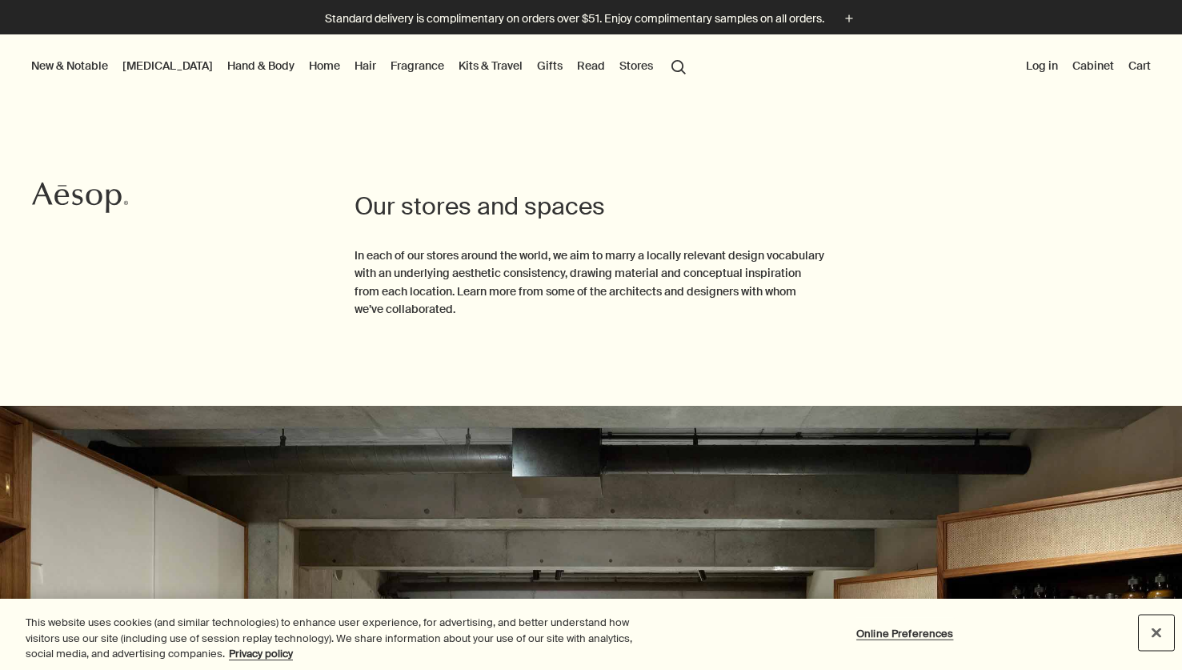
click at [1163, 638] on button "Close" at bounding box center [1156, 631] width 35 height 35
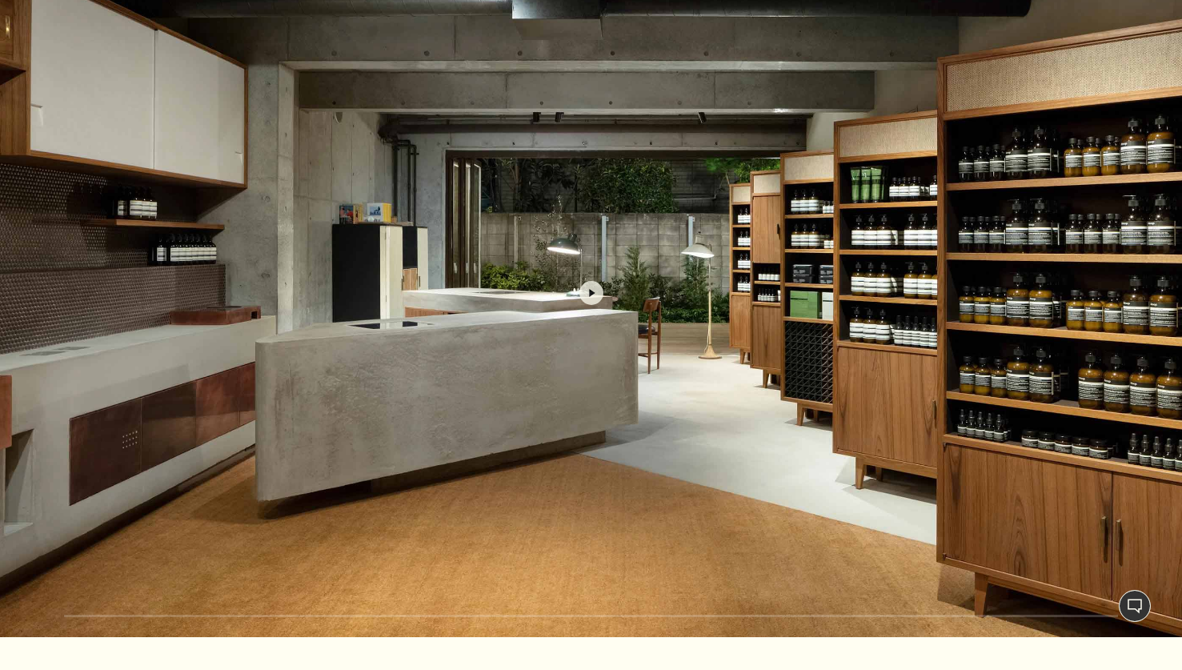
scroll to position [473, 0]
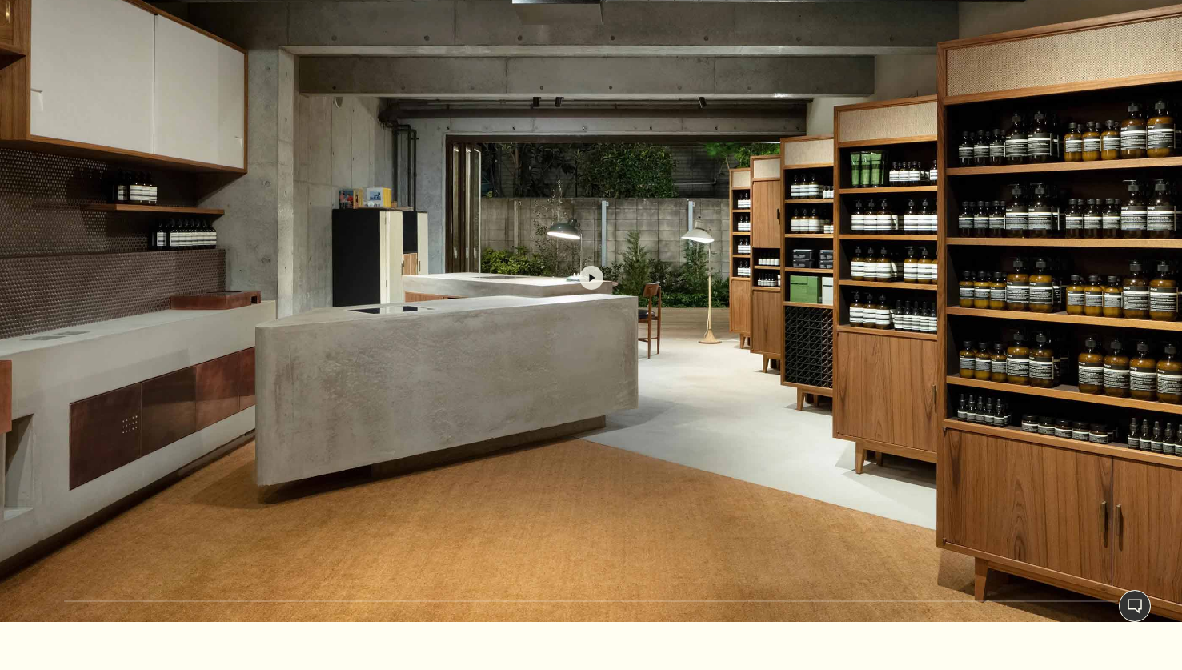
click at [793, 453] on button "button" at bounding box center [591, 277] width 1182 height 689
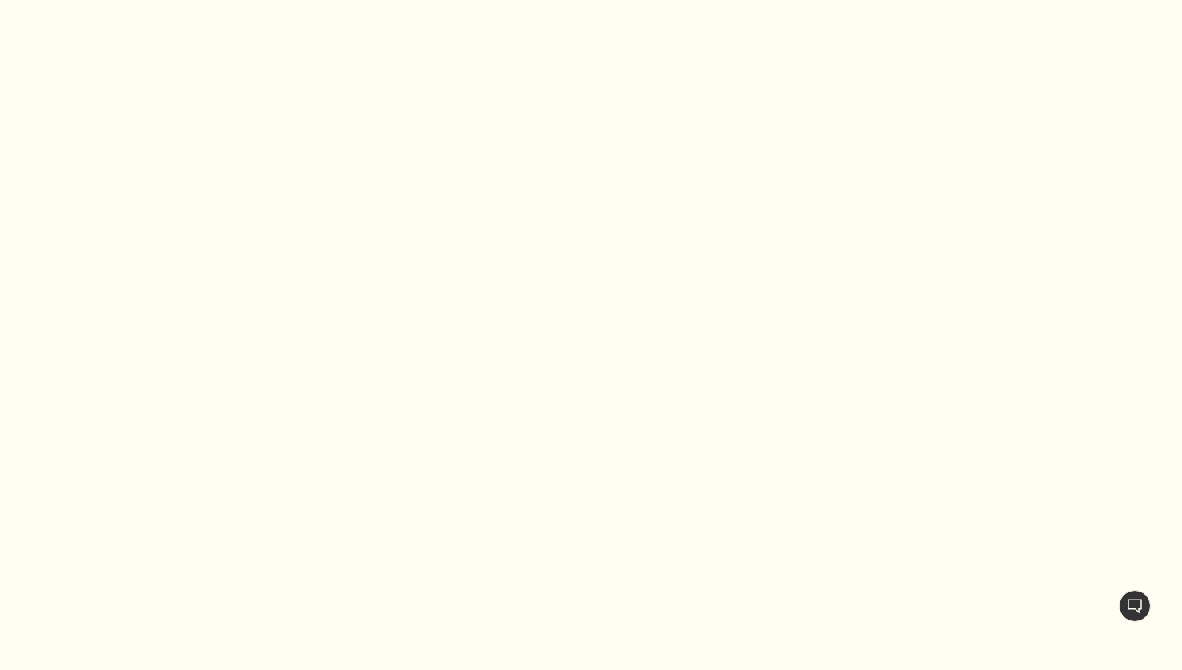
scroll to position [457, 0]
click at [910, 655] on section "unmuted unmuted CC close pause pause" at bounding box center [591, 293] width 1182 height 769
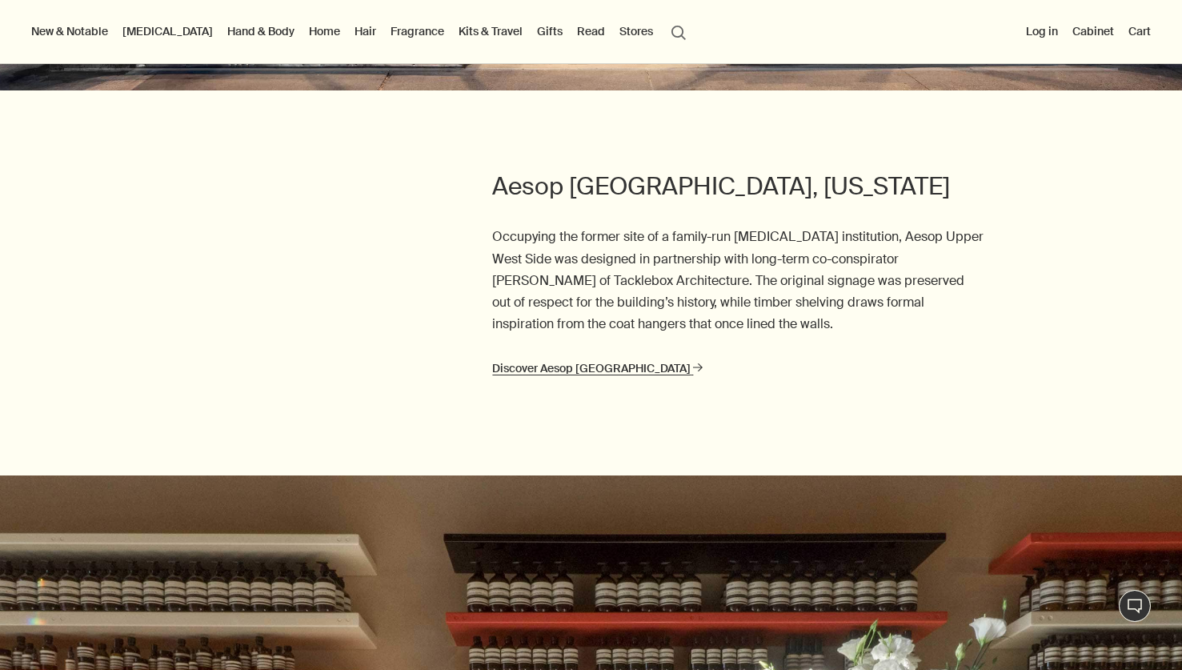
scroll to position [3240, 0]
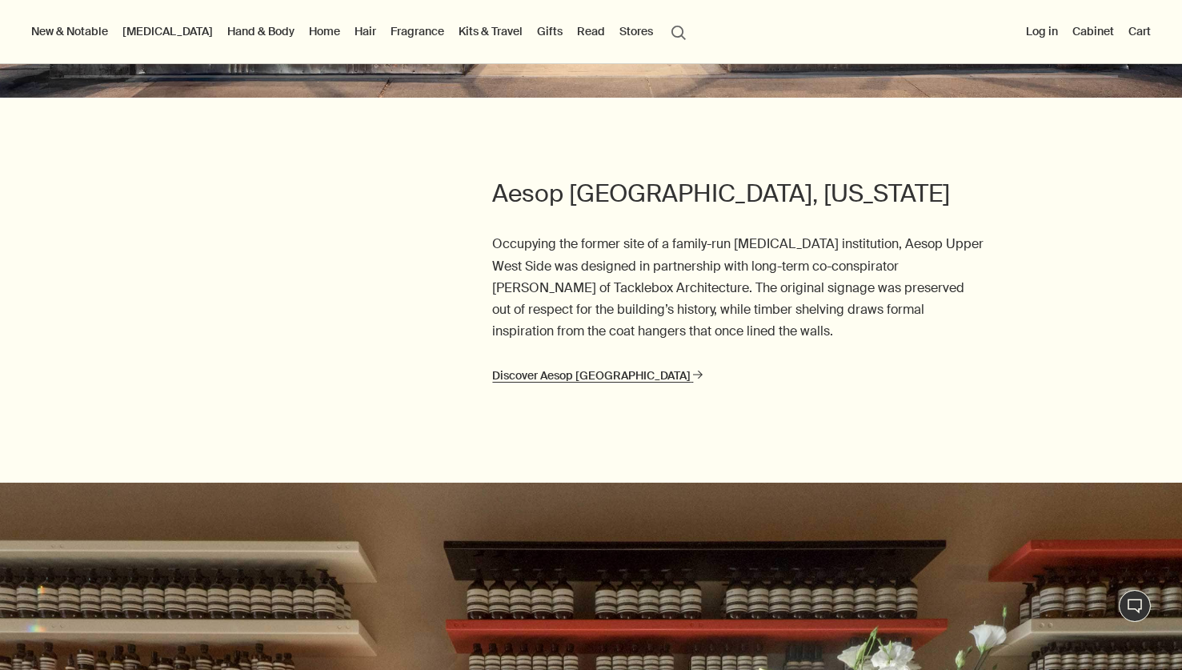
click at [596, 366] on link "Discover Aesop Upper West Side rightArrow" at bounding box center [597, 376] width 210 height 20
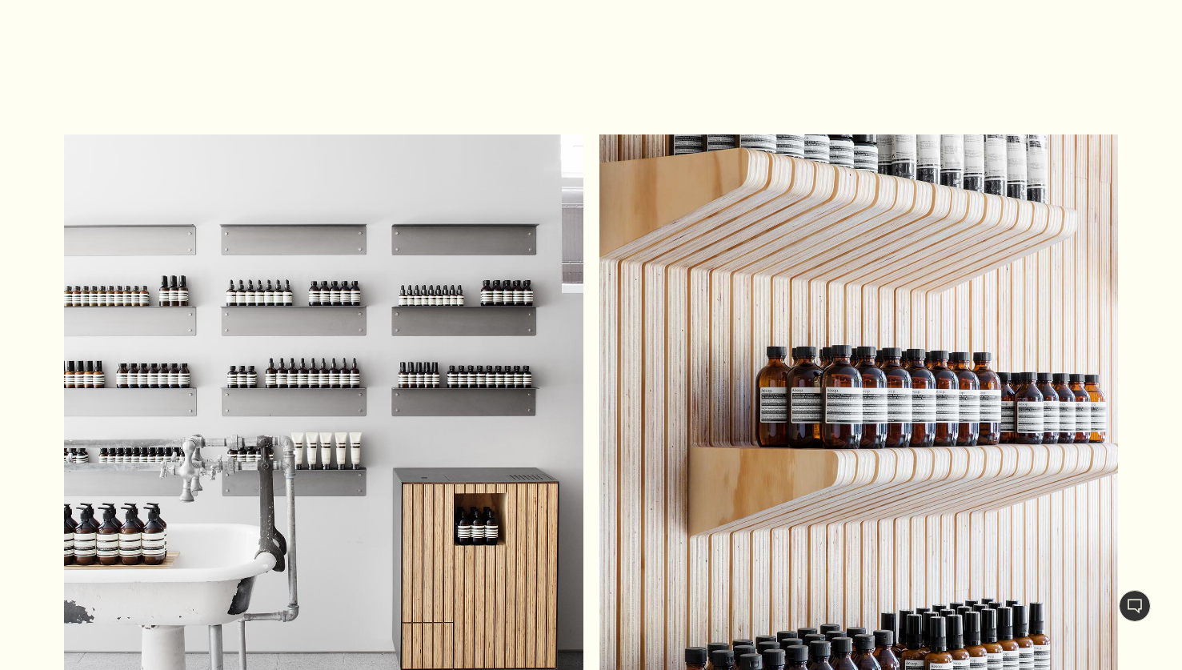
scroll to position [1730, 0]
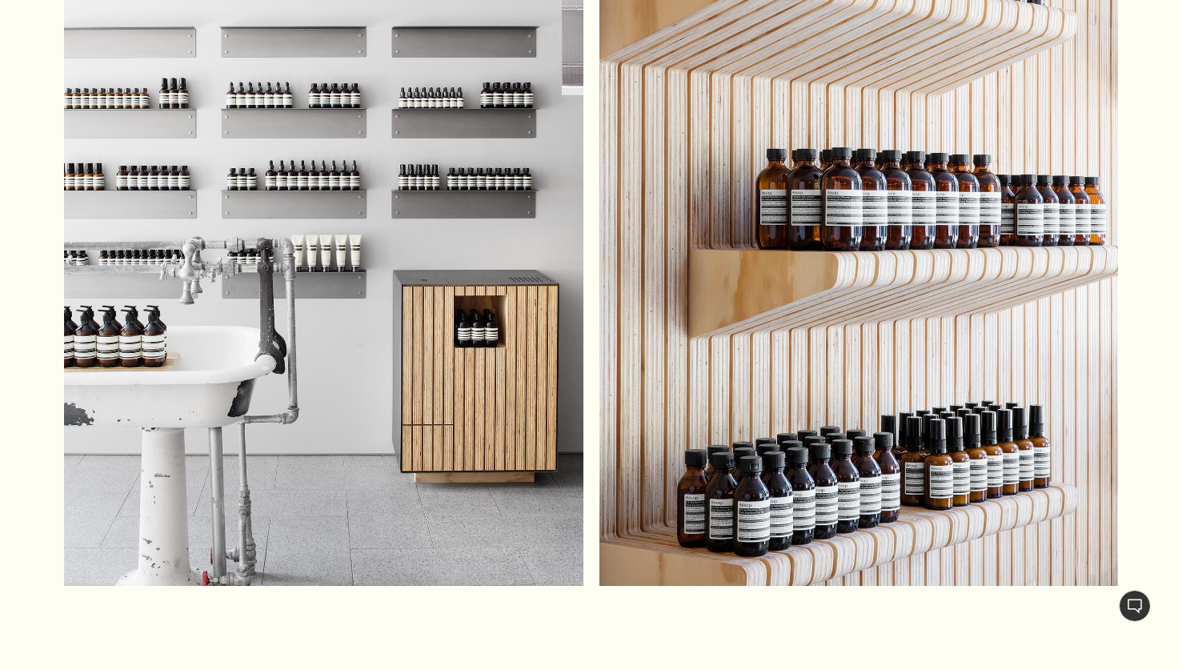
click at [591, 294] on div at bounding box center [591, 294] width 1054 height 715
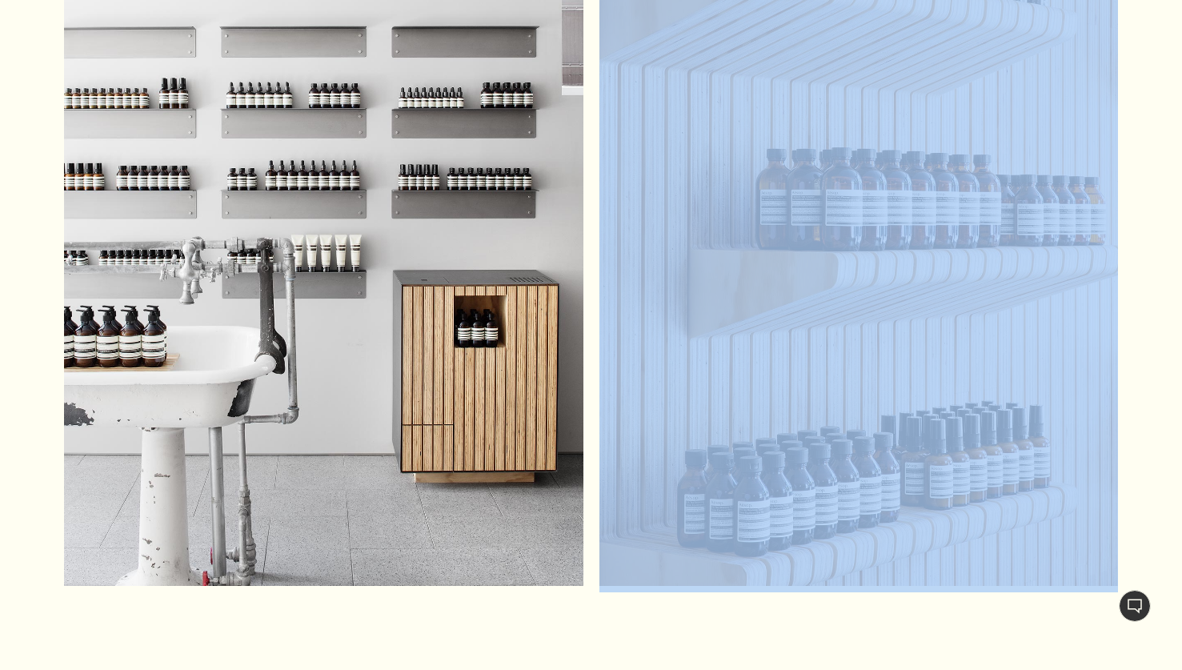
click at [591, 294] on div at bounding box center [591, 294] width 1054 height 715
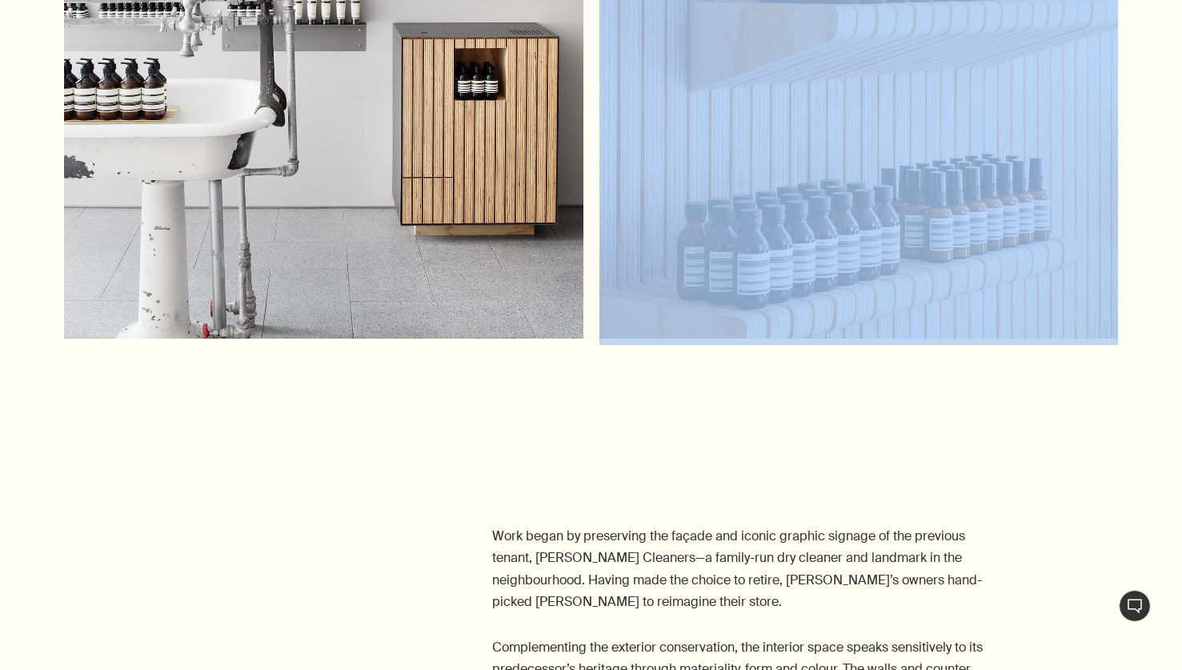
scroll to position [2093, 0]
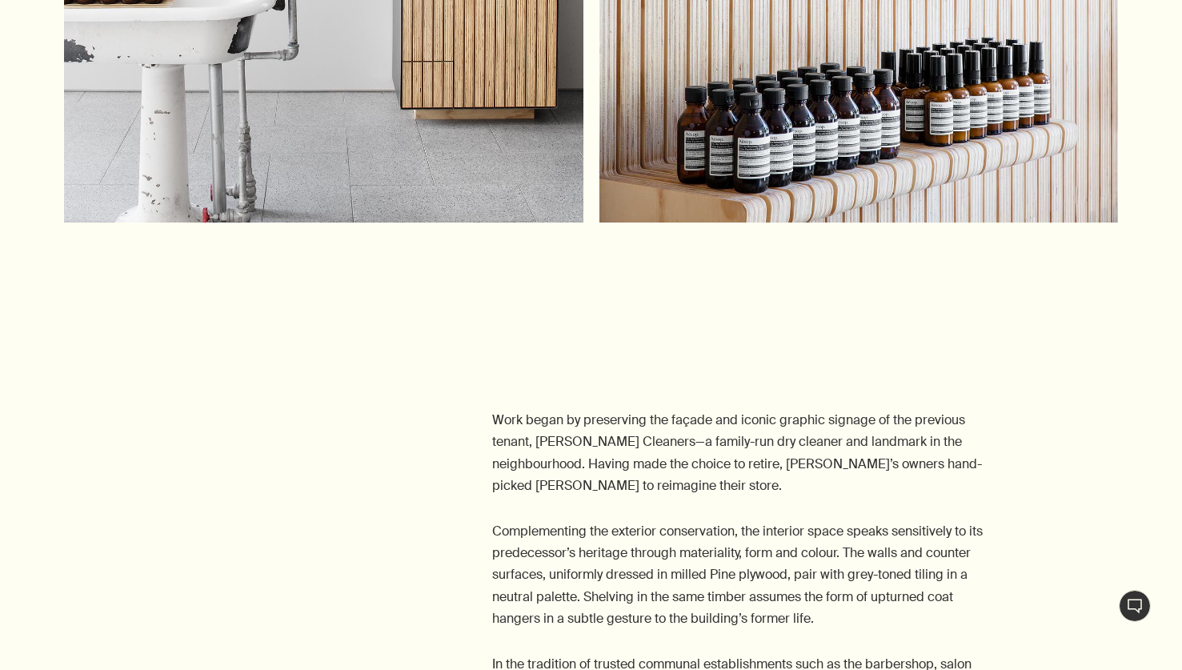
click at [591, 297] on section "Work began by preserving the façade and iconic graphic signage of the previous …" at bounding box center [591, 515] width 1182 height 453
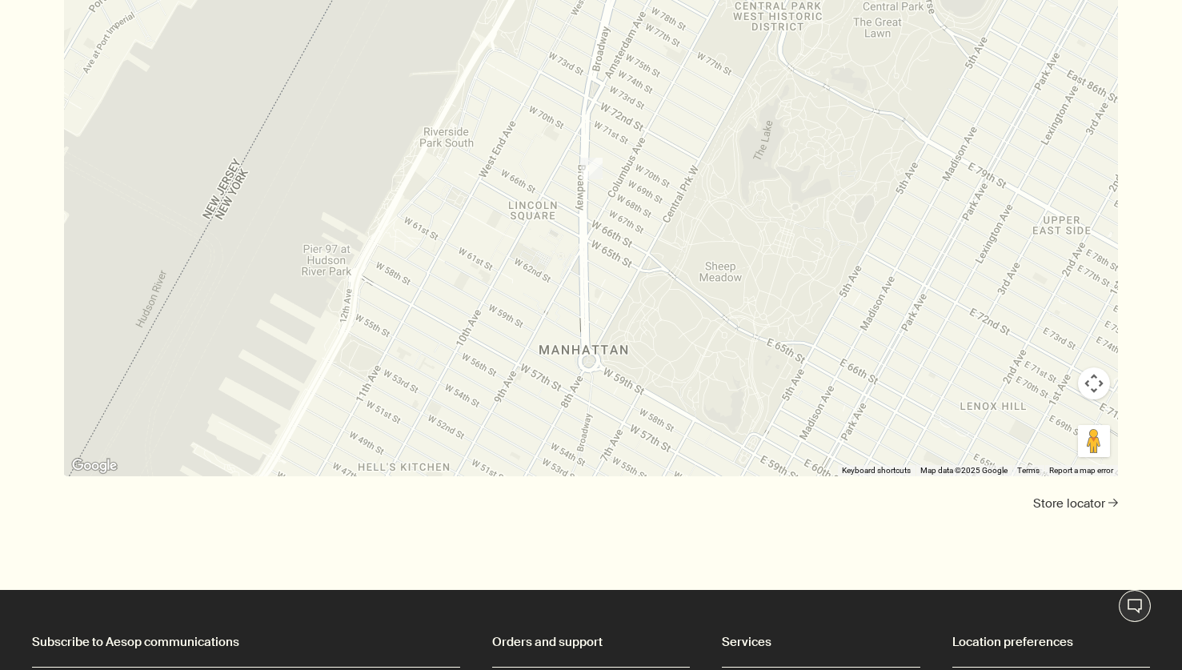
scroll to position [3883, 0]
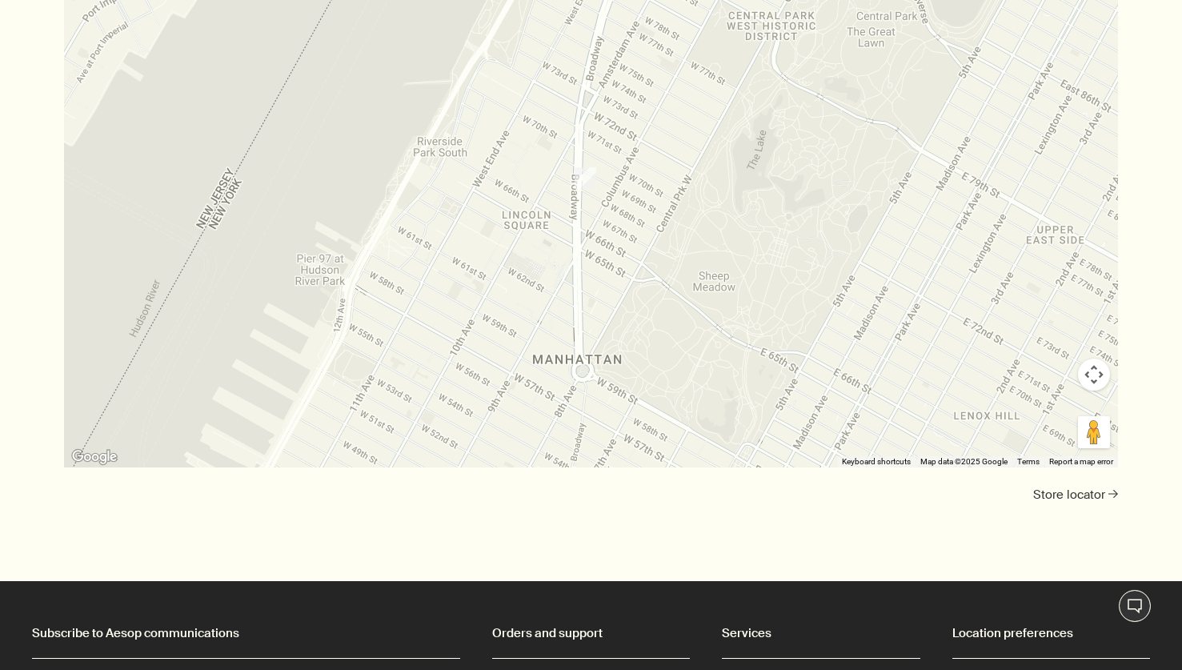
drag, startPoint x: 584, startPoint y: 268, endPoint x: 576, endPoint y: 292, distance: 25.3
click at [575, 292] on div at bounding box center [591, 158] width 1054 height 617
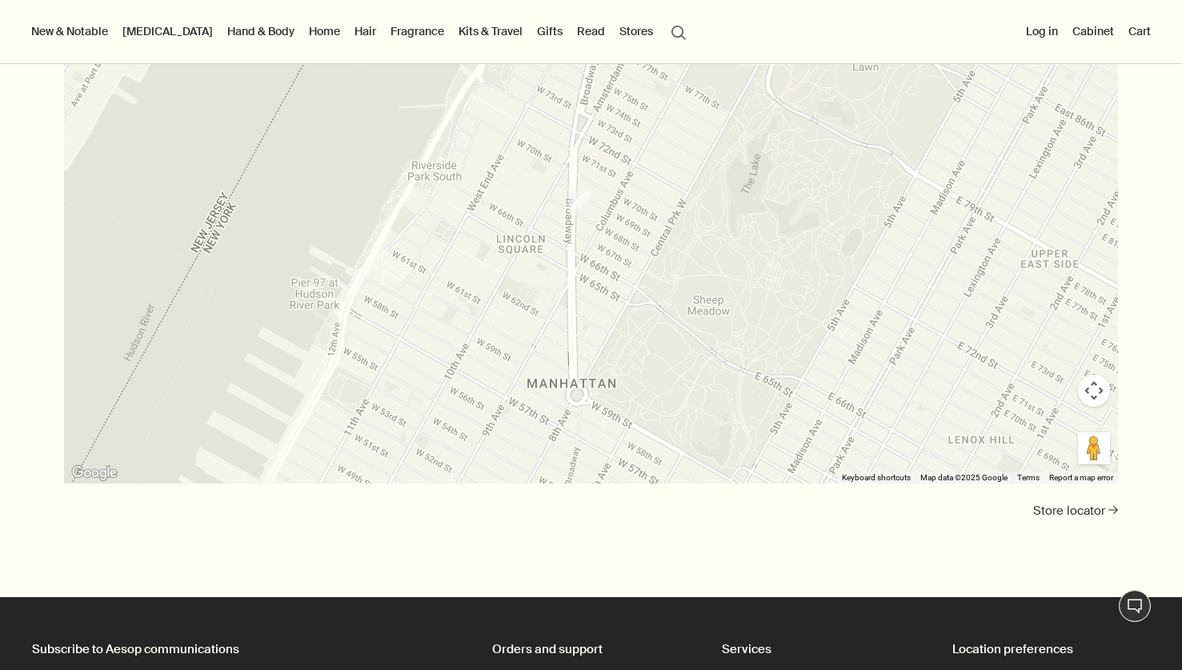
scroll to position [3824, 0]
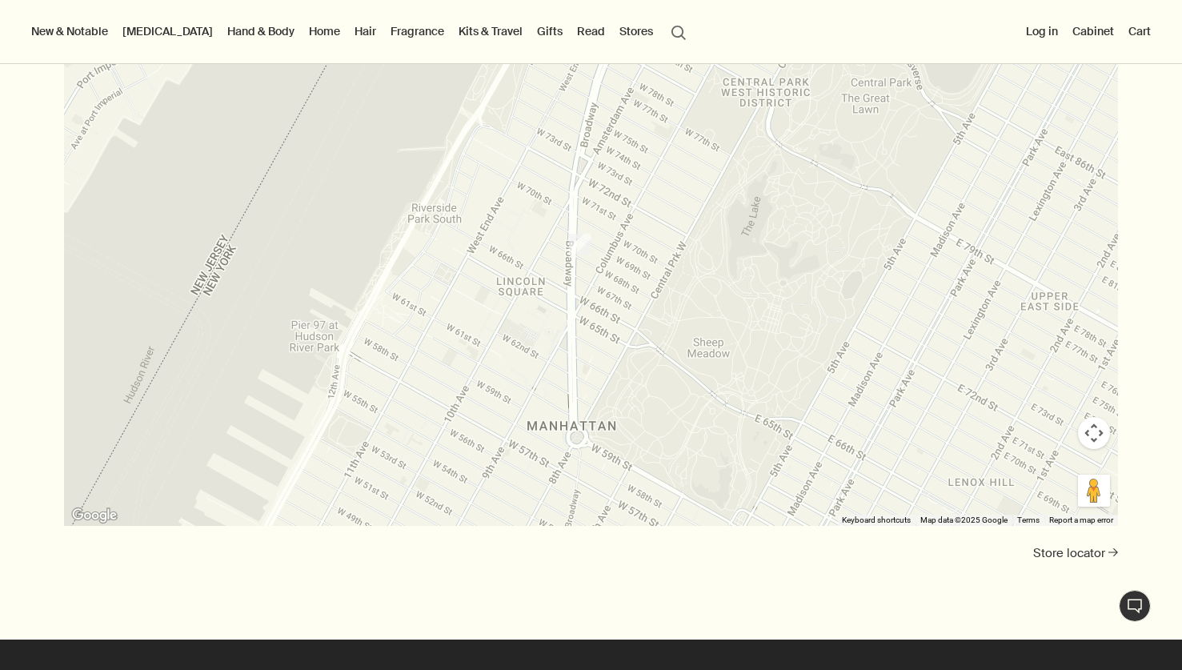
click at [1085, 446] on button "Map camera controls" at bounding box center [1094, 433] width 32 height 32
click at [1011, 474] on button "Move down" at bounding box center [1014, 473] width 32 height 32
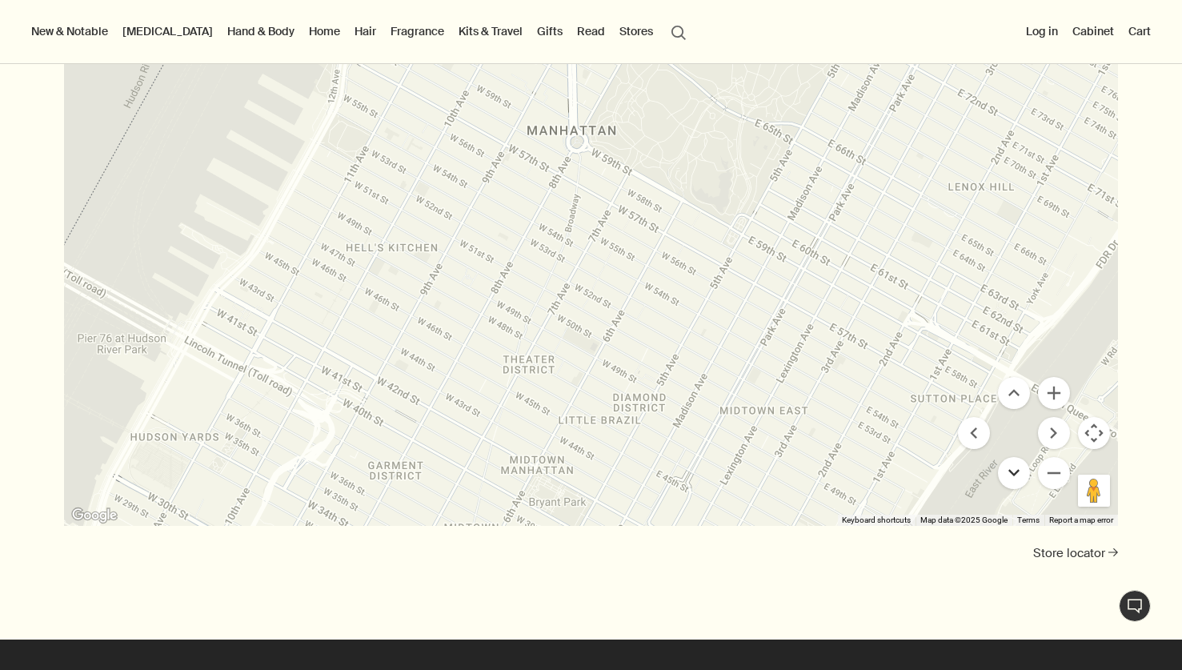
click at [1011, 474] on button "Move down" at bounding box center [1014, 473] width 32 height 32
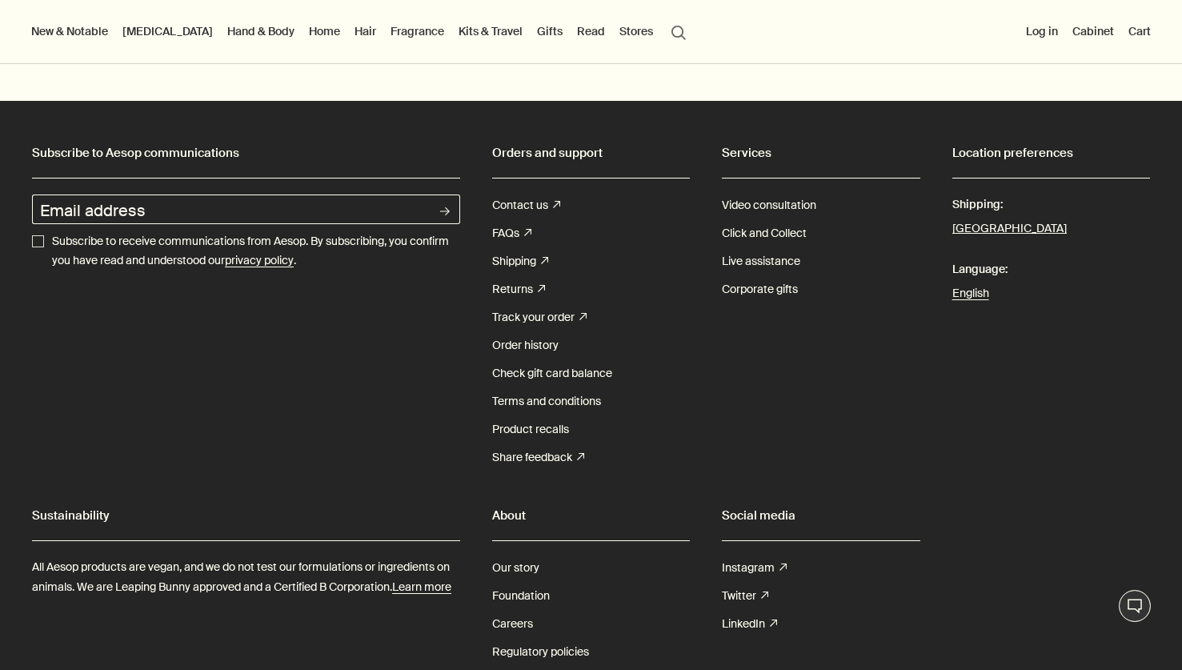
scroll to position [4361, 0]
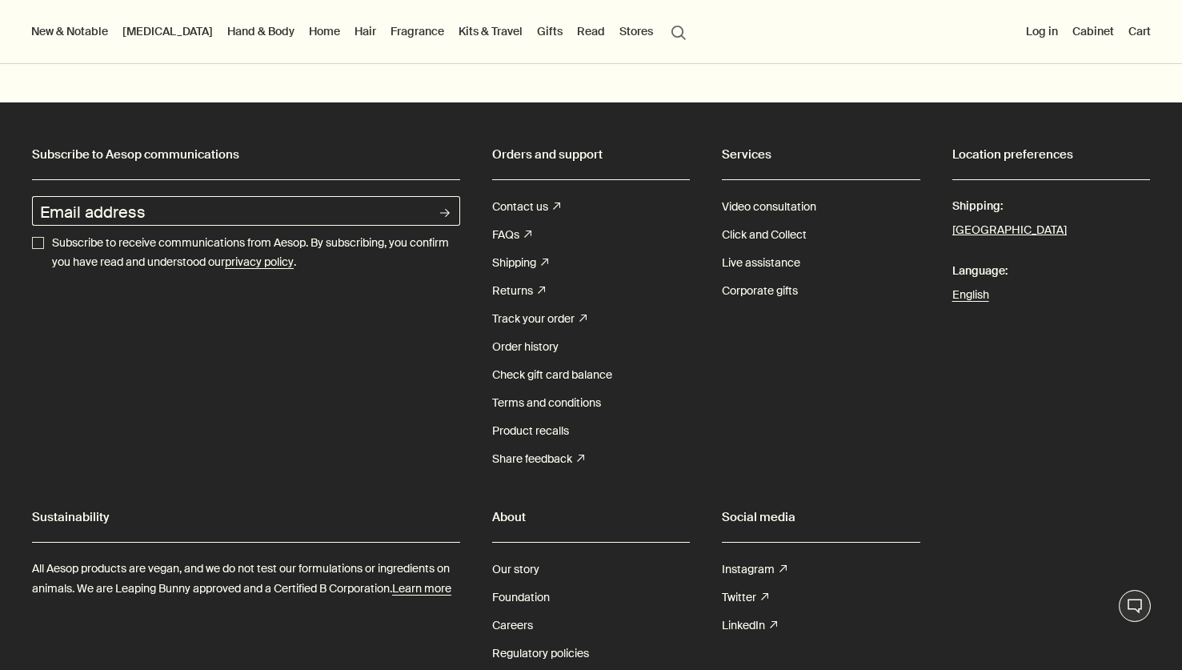
click at [616, 31] on button "Stores" at bounding box center [636, 31] width 40 height 21
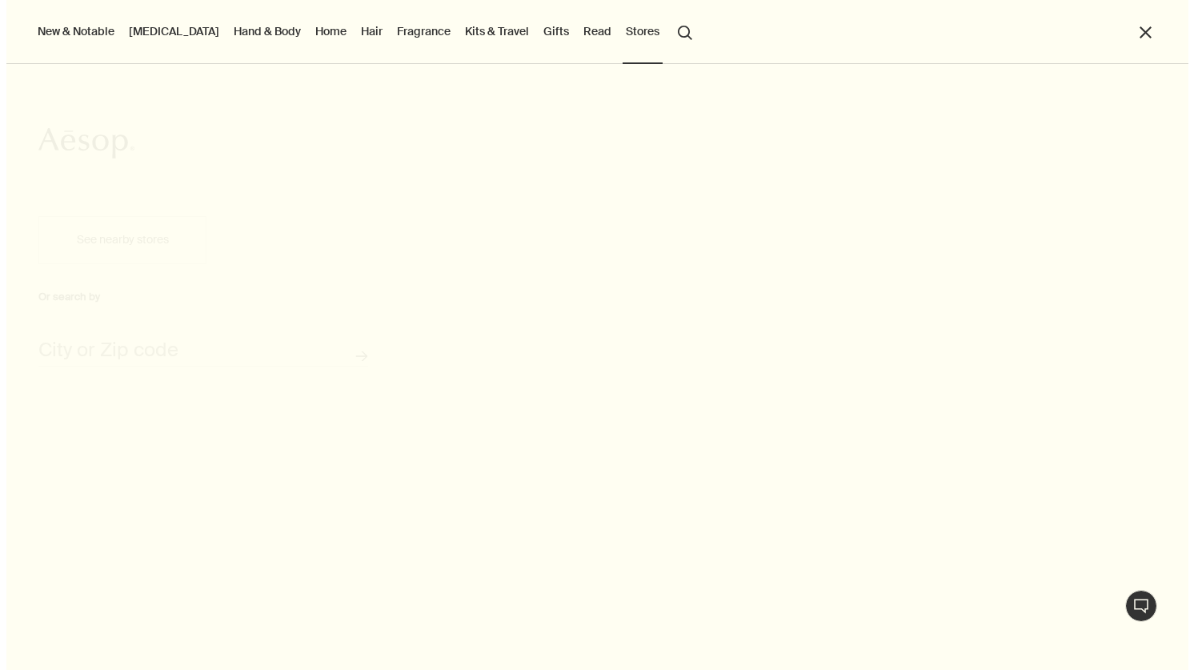
scroll to position [4389, 0]
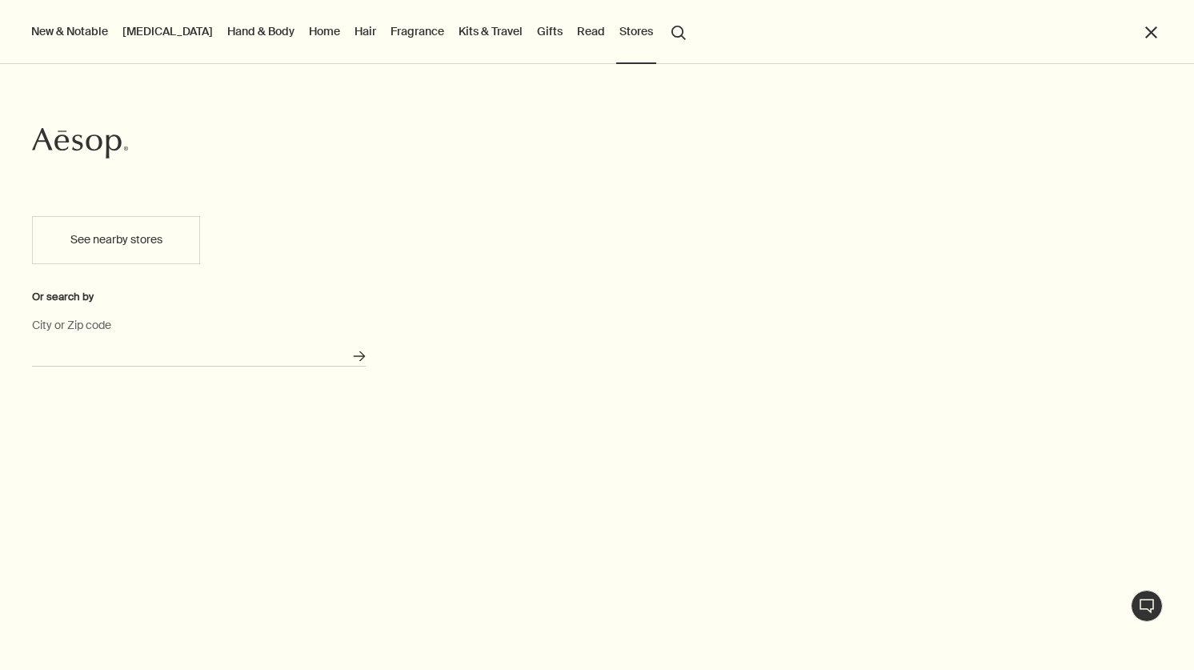
click at [163, 350] on input "City or Zip code" at bounding box center [199, 354] width 334 height 25
click at [159, 247] on button "See nearby stores" at bounding box center [116, 240] width 168 height 48
click at [383, 204] on div "Or search by City or Zip code Search for stores" at bounding box center [199, 435] width 398 height 470
click at [308, 339] on div "City or Zip code" at bounding box center [199, 344] width 334 height 45
click at [305, 357] on input "City or Zip code" at bounding box center [199, 354] width 334 height 25
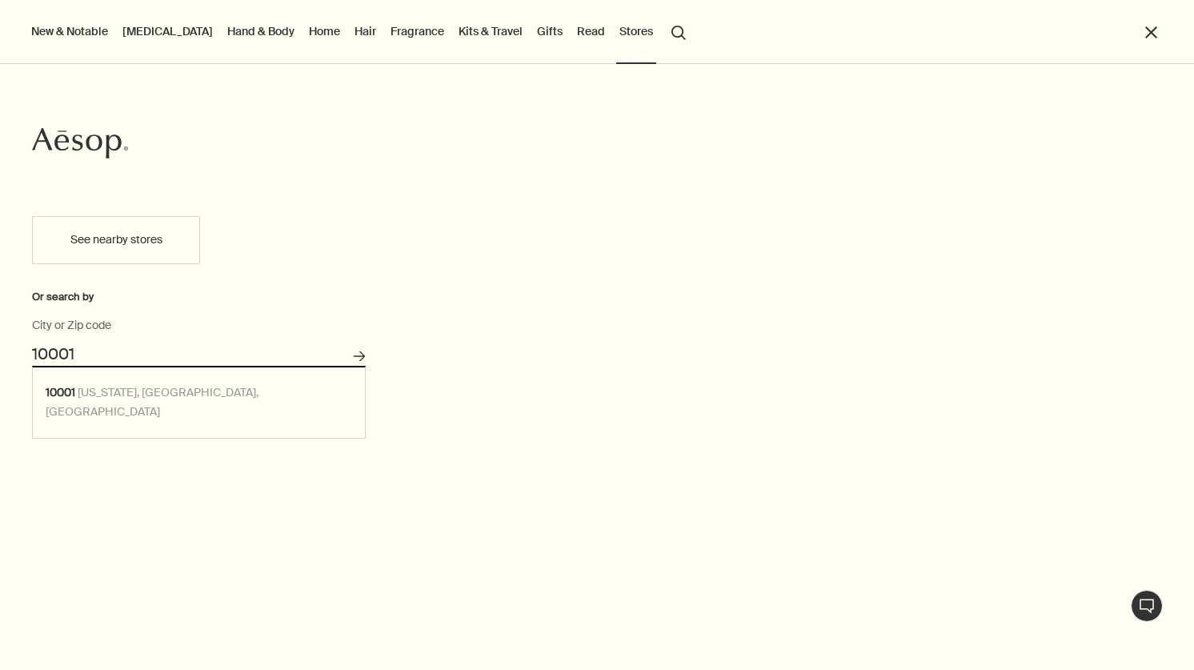
click at [346, 343] on button "Search for stores" at bounding box center [359, 356] width 26 height 26
type input "[US_STATE][GEOGRAPHIC_DATA], [GEOGRAPHIC_DATA]"
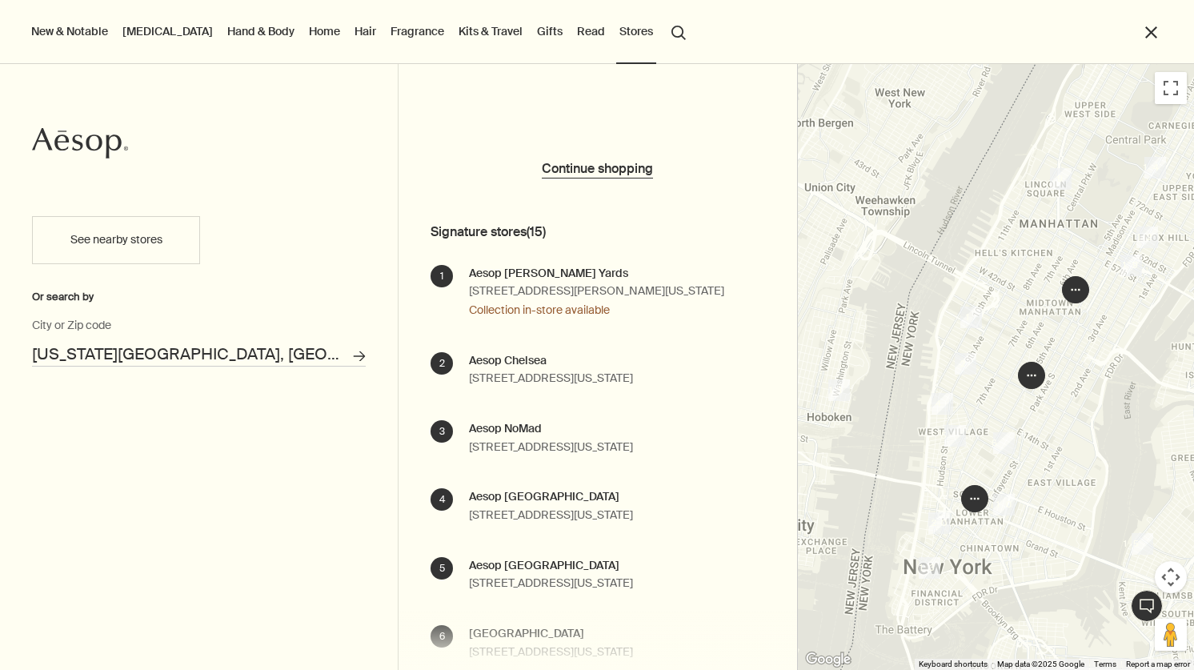
click at [973, 322] on img "1" at bounding box center [971, 317] width 22 height 22
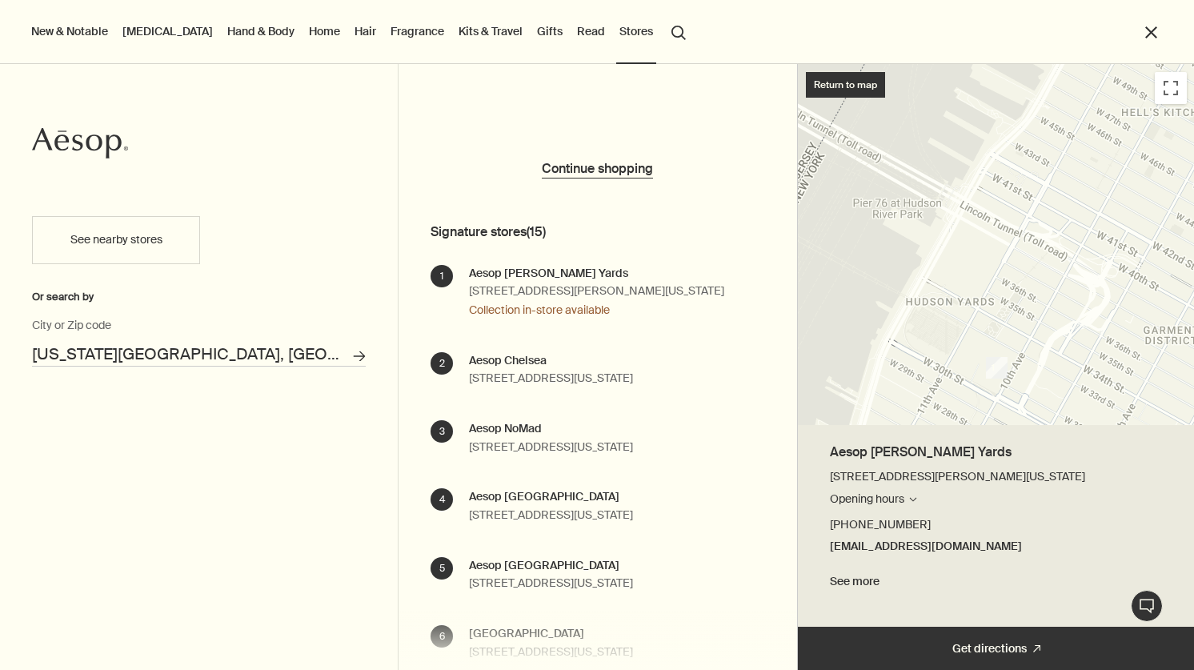
click at [1012, 524] on link "+1 (646) 799-9998" at bounding box center [996, 524] width 333 height 19
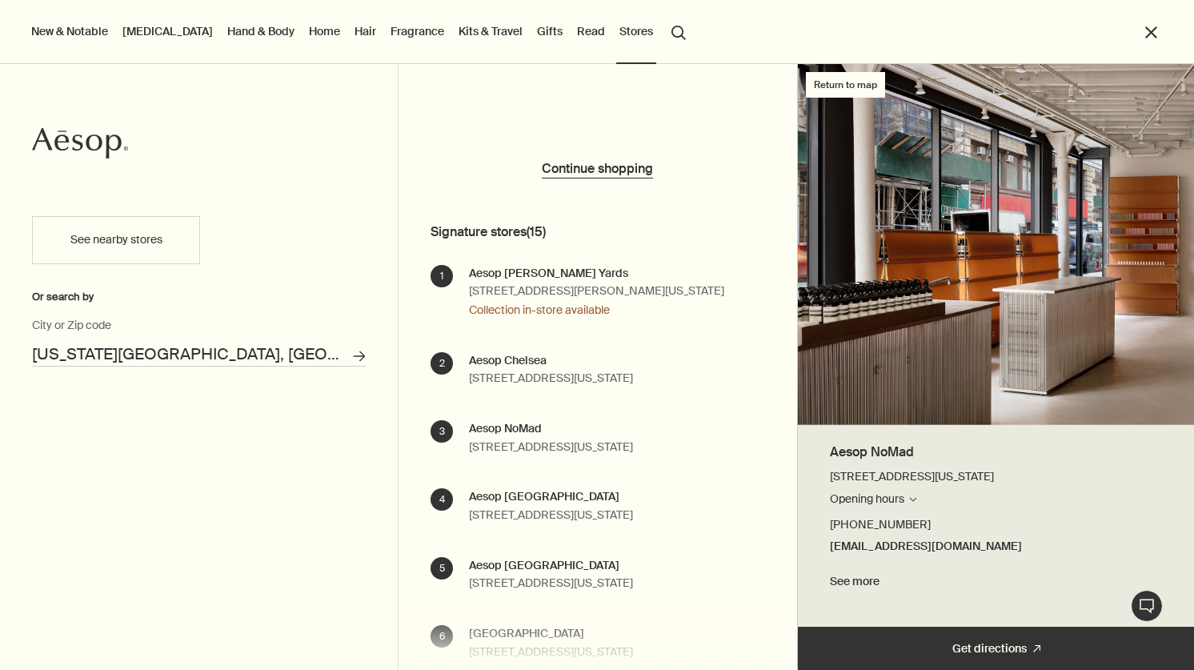
click at [864, 587] on link "See more" at bounding box center [996, 581] width 333 height 19
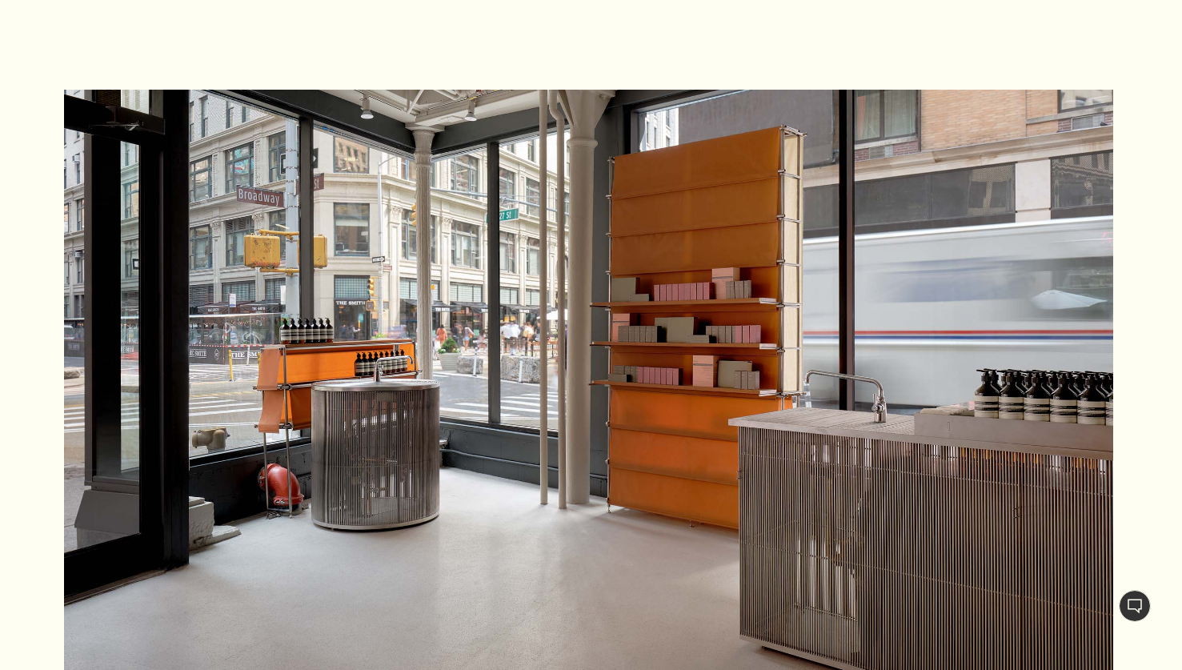
scroll to position [3190, 0]
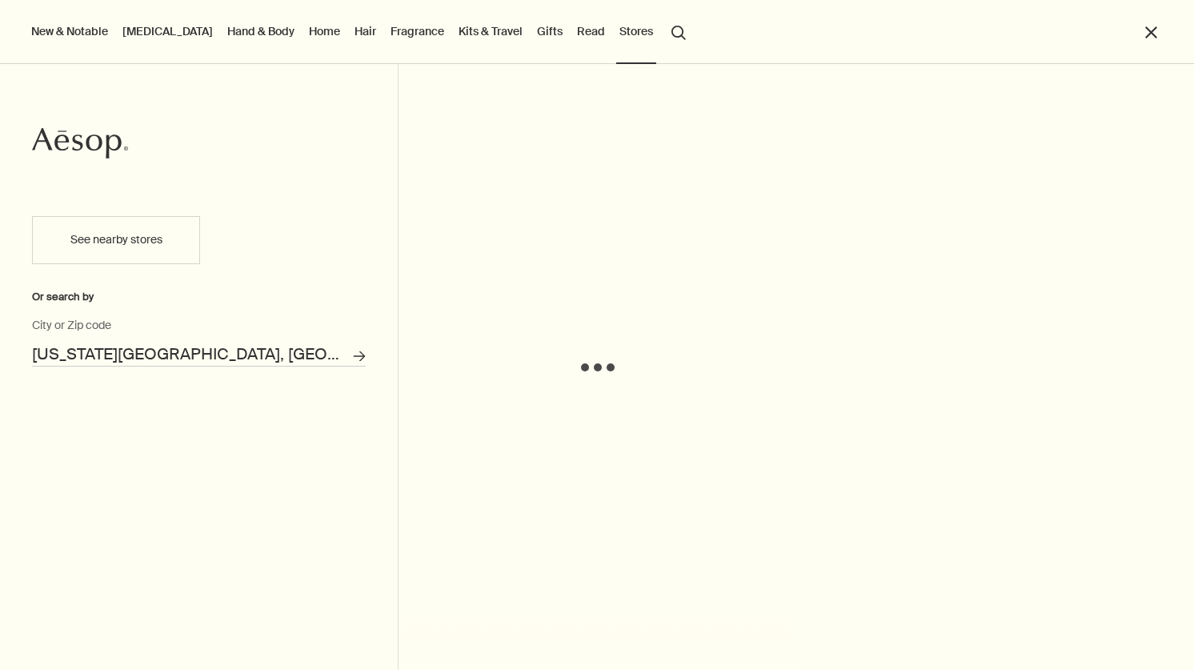
scroll to position [4389, 0]
click at [616, 42] on button "Stores" at bounding box center [636, 31] width 40 height 21
click at [272, 350] on input "[US_STATE][GEOGRAPHIC_DATA], [GEOGRAPHIC_DATA]" at bounding box center [199, 354] width 334 height 25
click at [362, 350] on icon "Search for stores" at bounding box center [360, 356] width 12 height 12
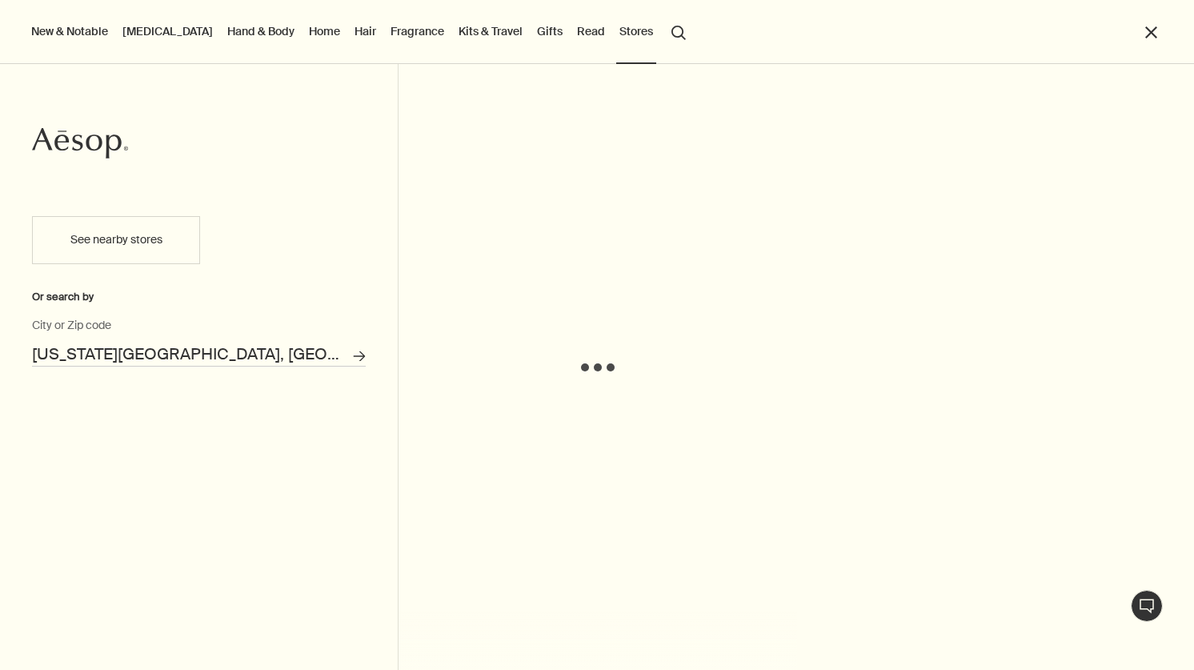
click at [222, 347] on input "[US_STATE][GEOGRAPHIC_DATA], [GEOGRAPHIC_DATA]" at bounding box center [199, 354] width 334 height 25
click at [346, 343] on button "Search for stores" at bounding box center [359, 356] width 26 height 26
click at [355, 352] on icon "Search for stores" at bounding box center [360, 356] width 12 height 12
